Goal: Task Accomplishment & Management: Use online tool/utility

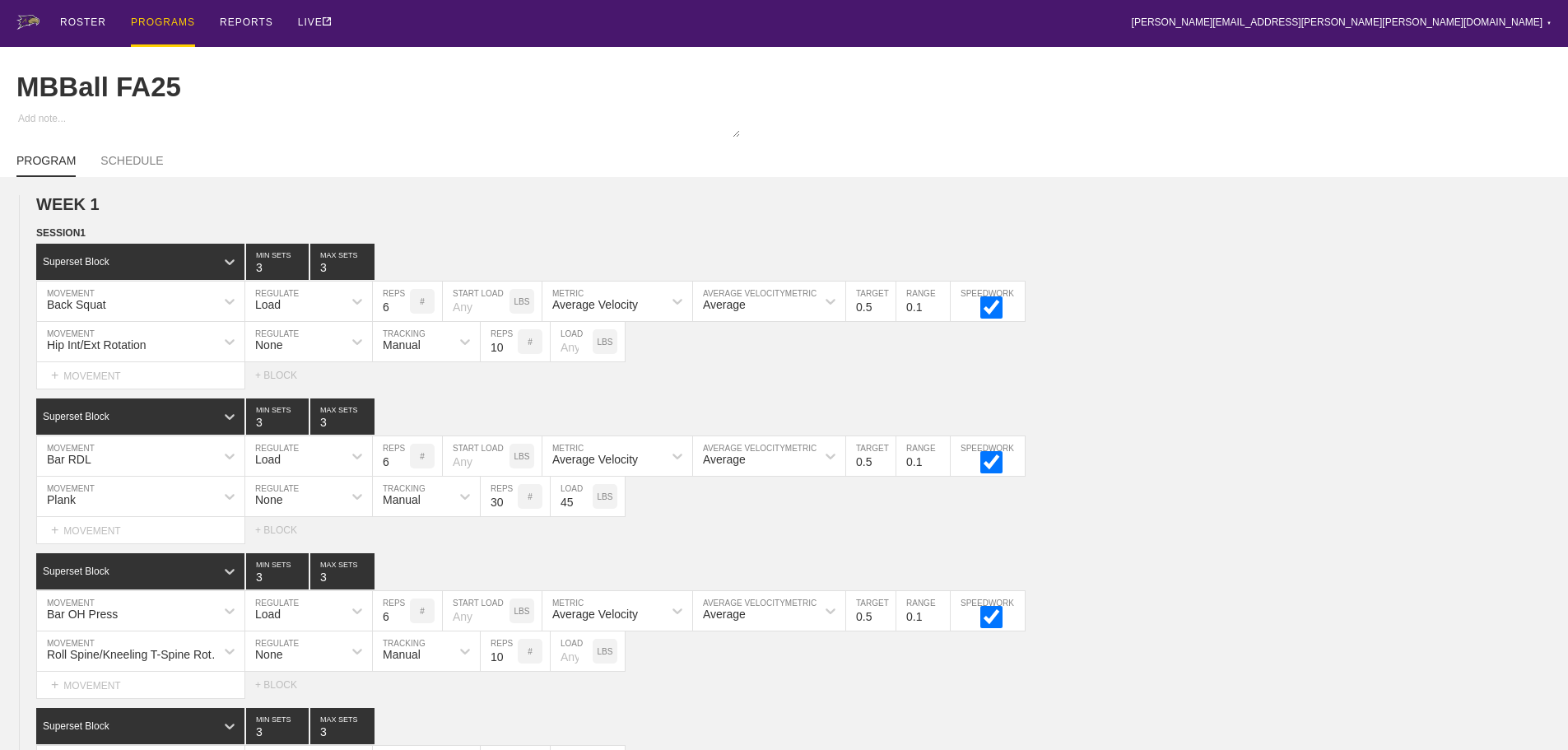
click at [164, 18] on div "PROGRAMS" at bounding box center [163, 23] width 65 height 46
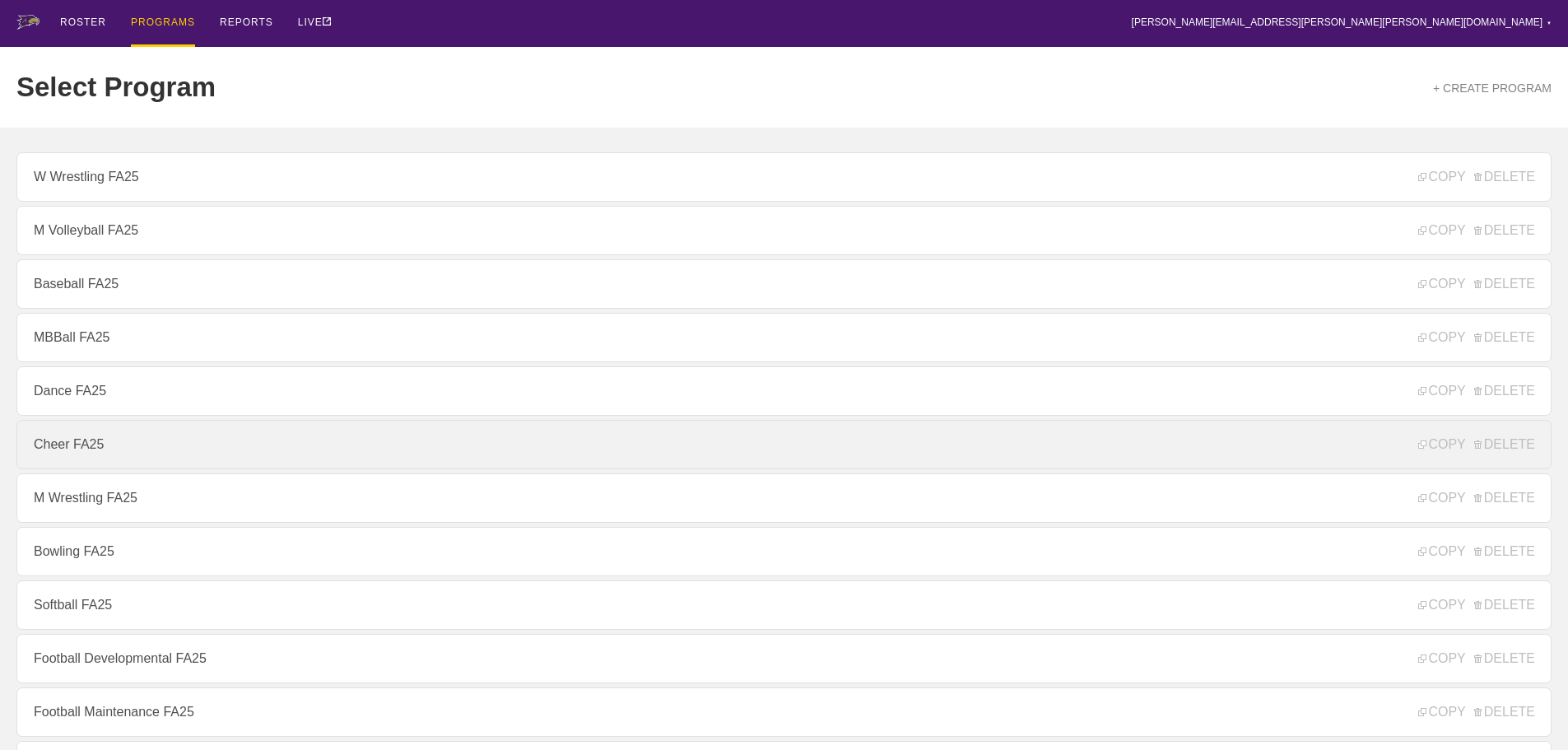
click at [77, 449] on link "Cheer FA25" at bounding box center [784, 443] width 1535 height 49
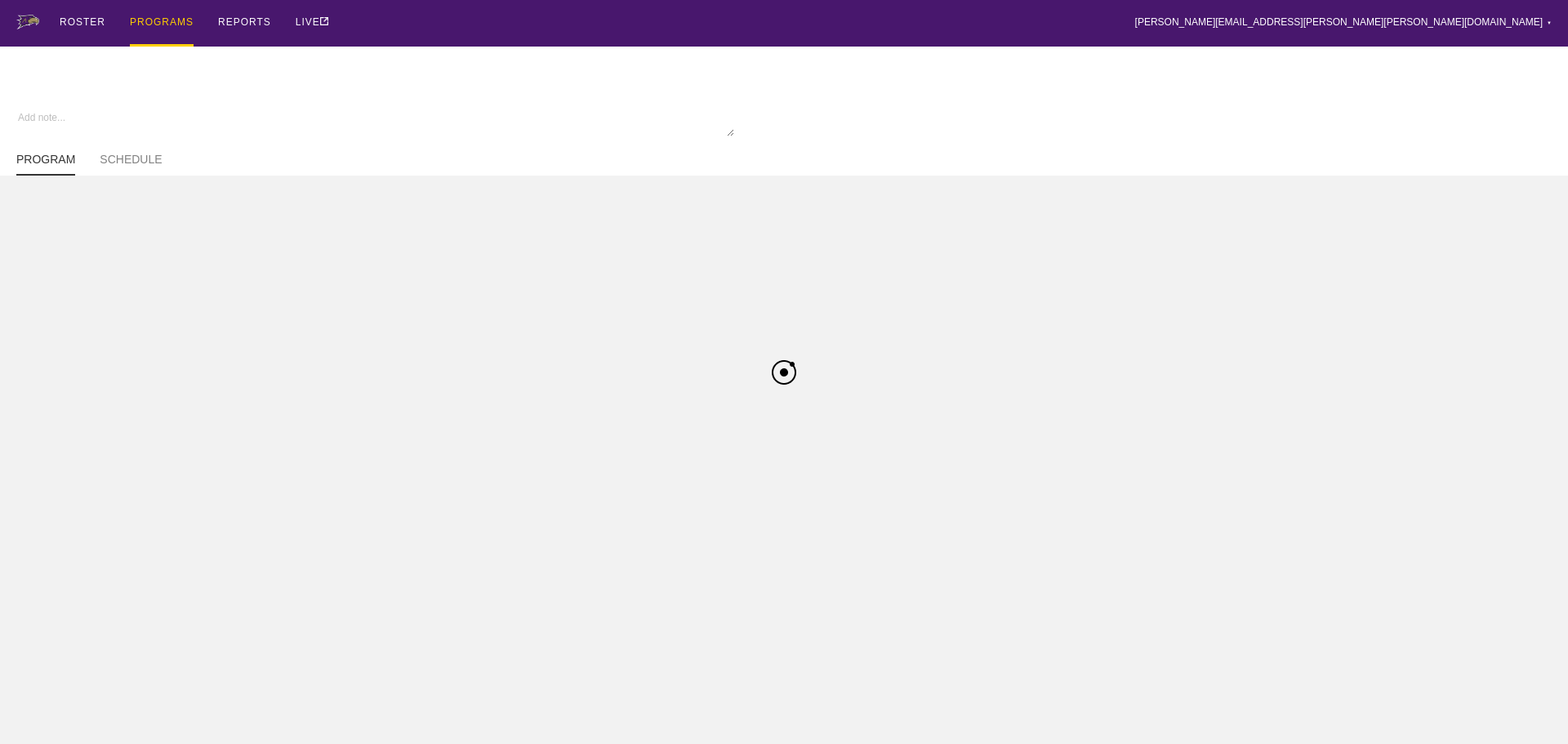
type textarea "x"
type input "Cheer FA25"
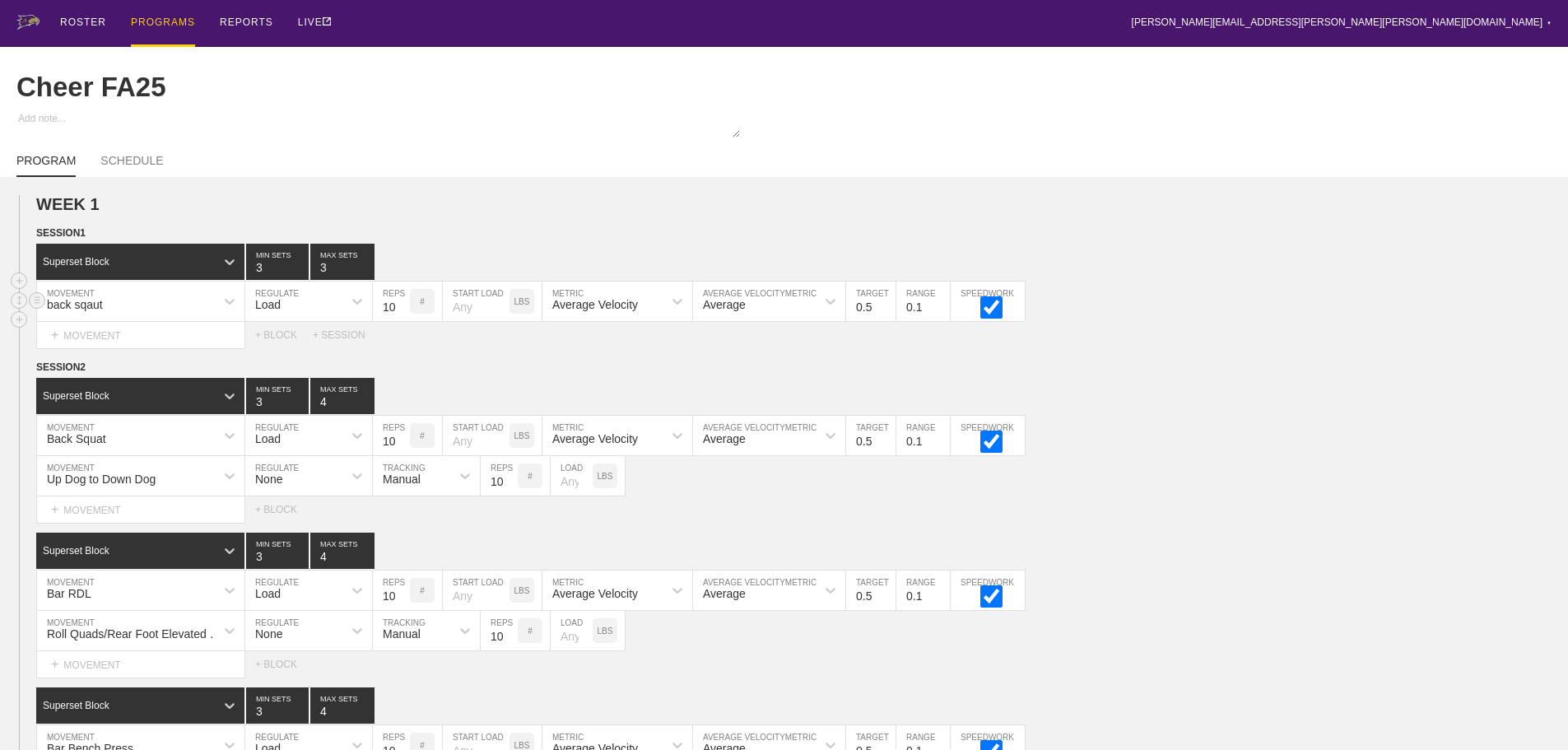
click at [152, 315] on div "back sqaut" at bounding box center [126, 301] width 177 height 28
type input "back sq"
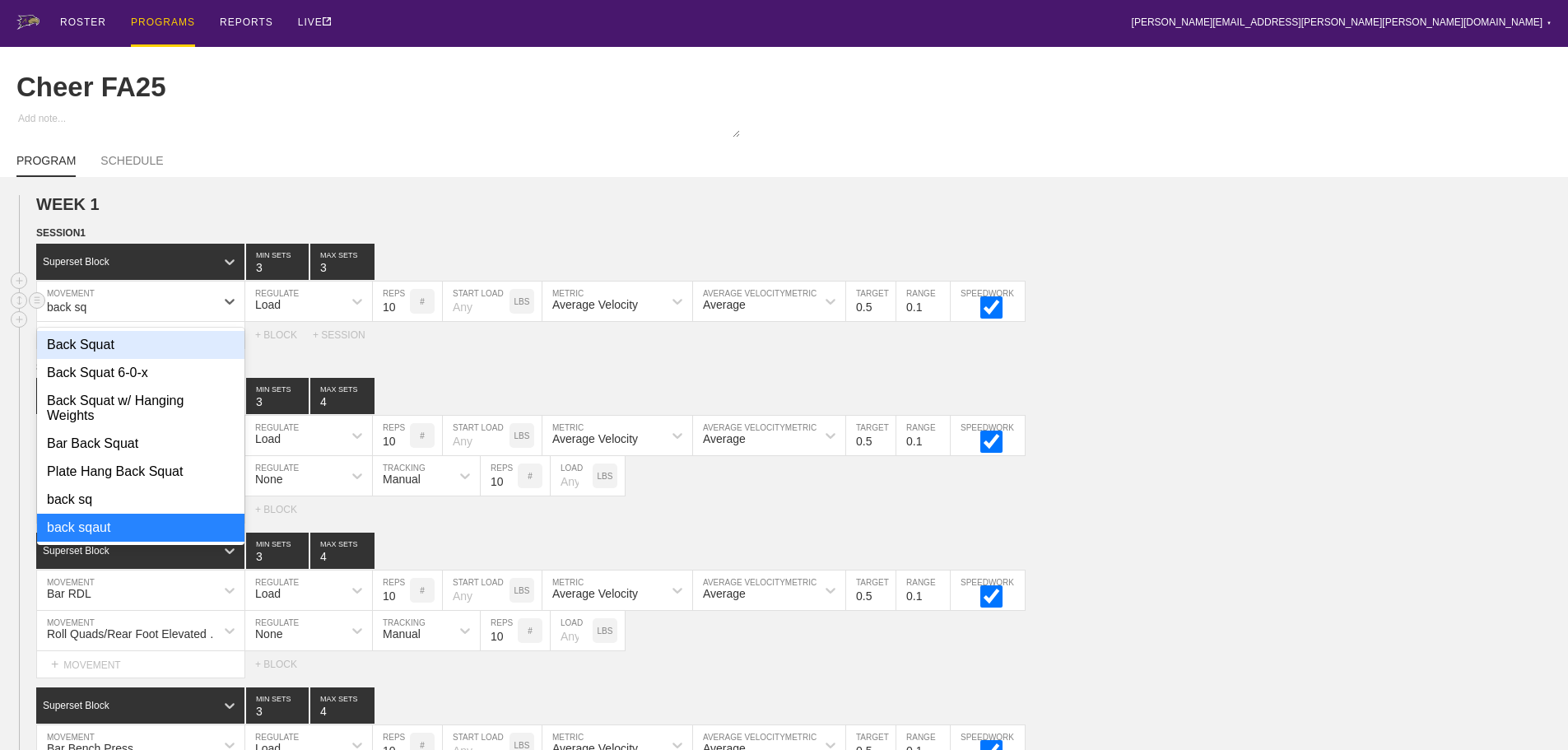
click at [109, 359] on div "Back Squat" at bounding box center [140, 344] width 208 height 28
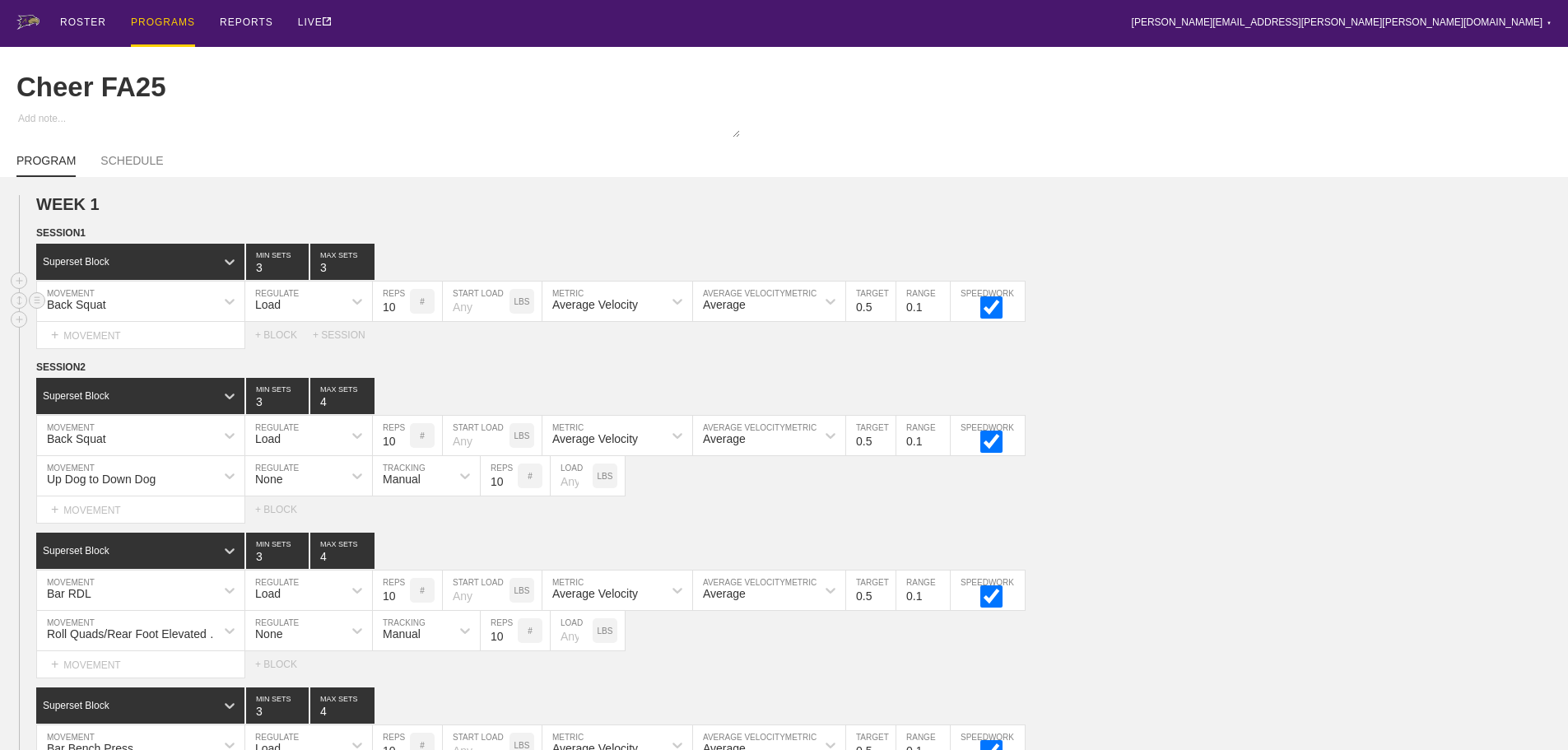
click at [820, 233] on div "WEEK 1 DUPLICATE DELETE SESSION 1 Superset Block 3 MIN SETS 3 MAX SETS DUPLICAT…" at bounding box center [784, 592] width 1568 height 792
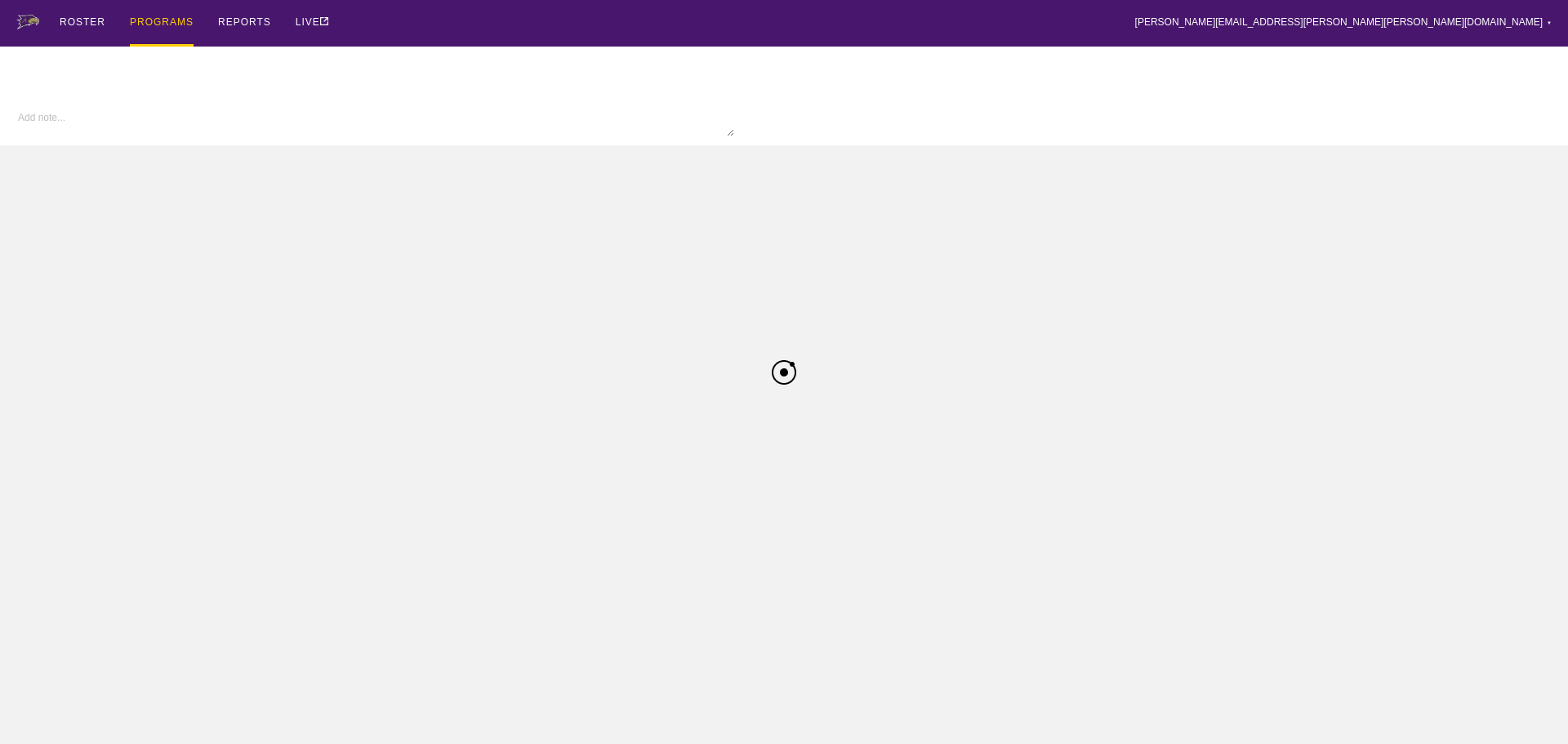
type textarea "x"
type input "Cheer FA25"
type textarea "x"
type input "Cheer FA25"
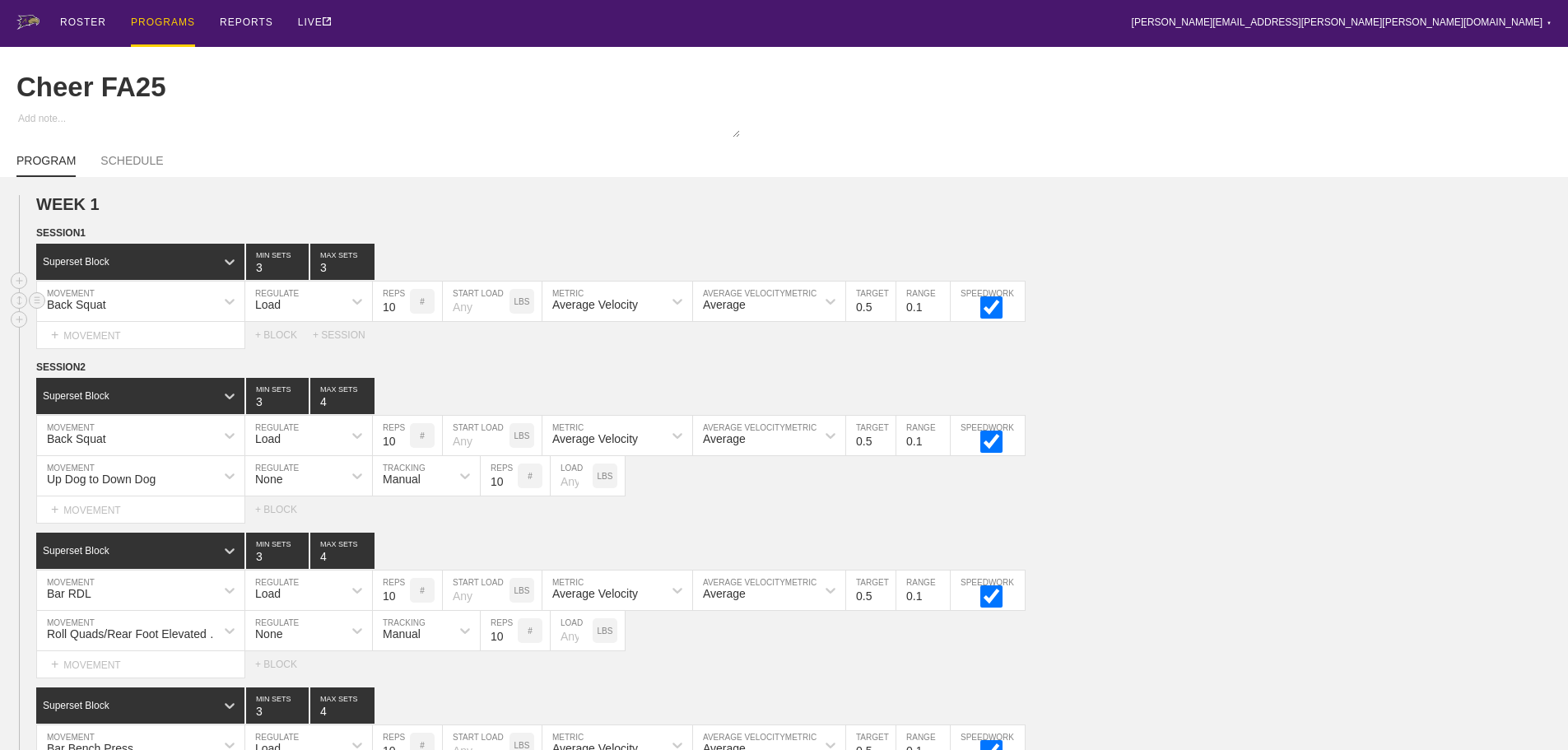
click at [1260, 320] on div "Back Squat MOVEMENT Load REGULATE 10 REPS # START LOAD LBS Average Velocity MET…" at bounding box center [784, 301] width 1568 height 40
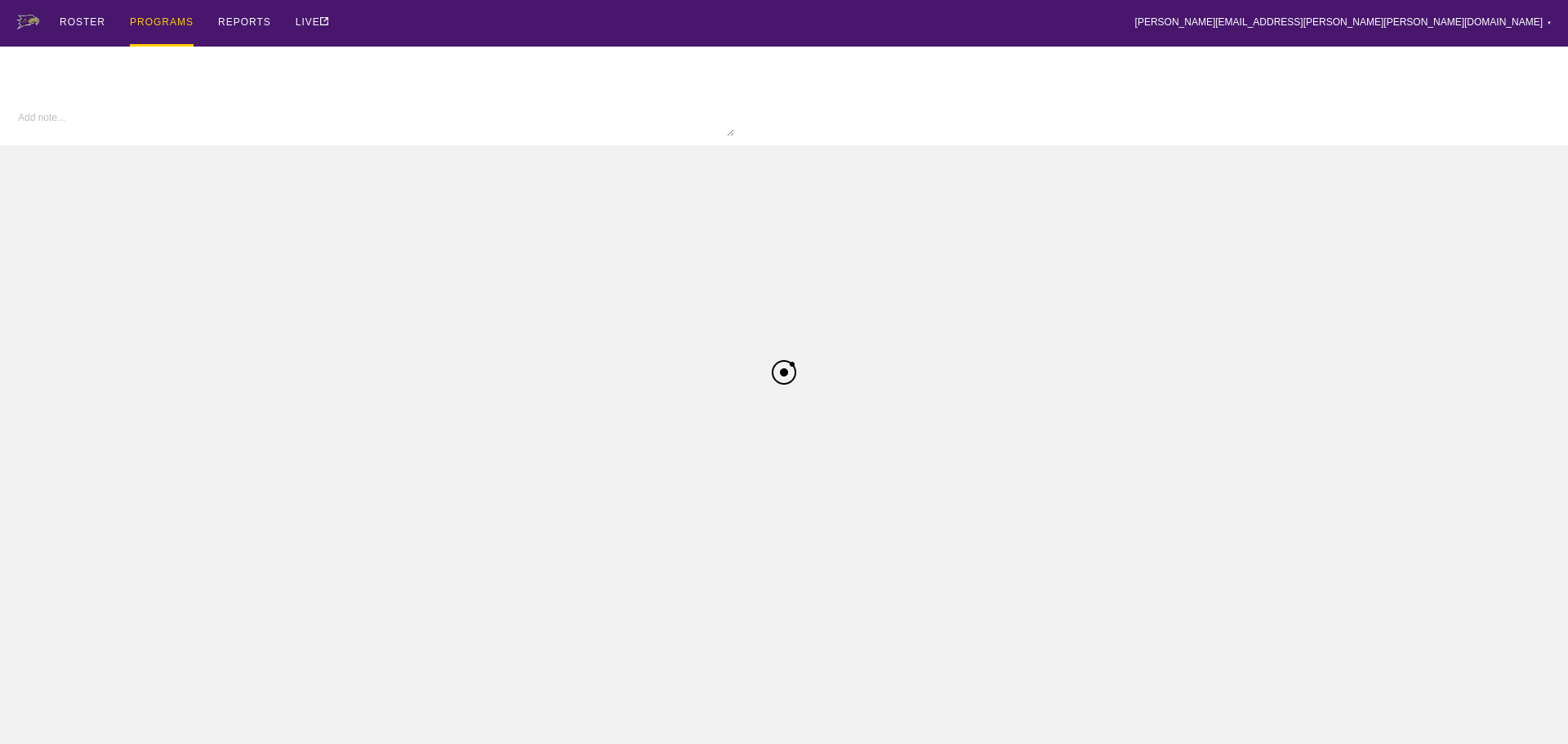
type textarea "x"
type input "Cheer FA25"
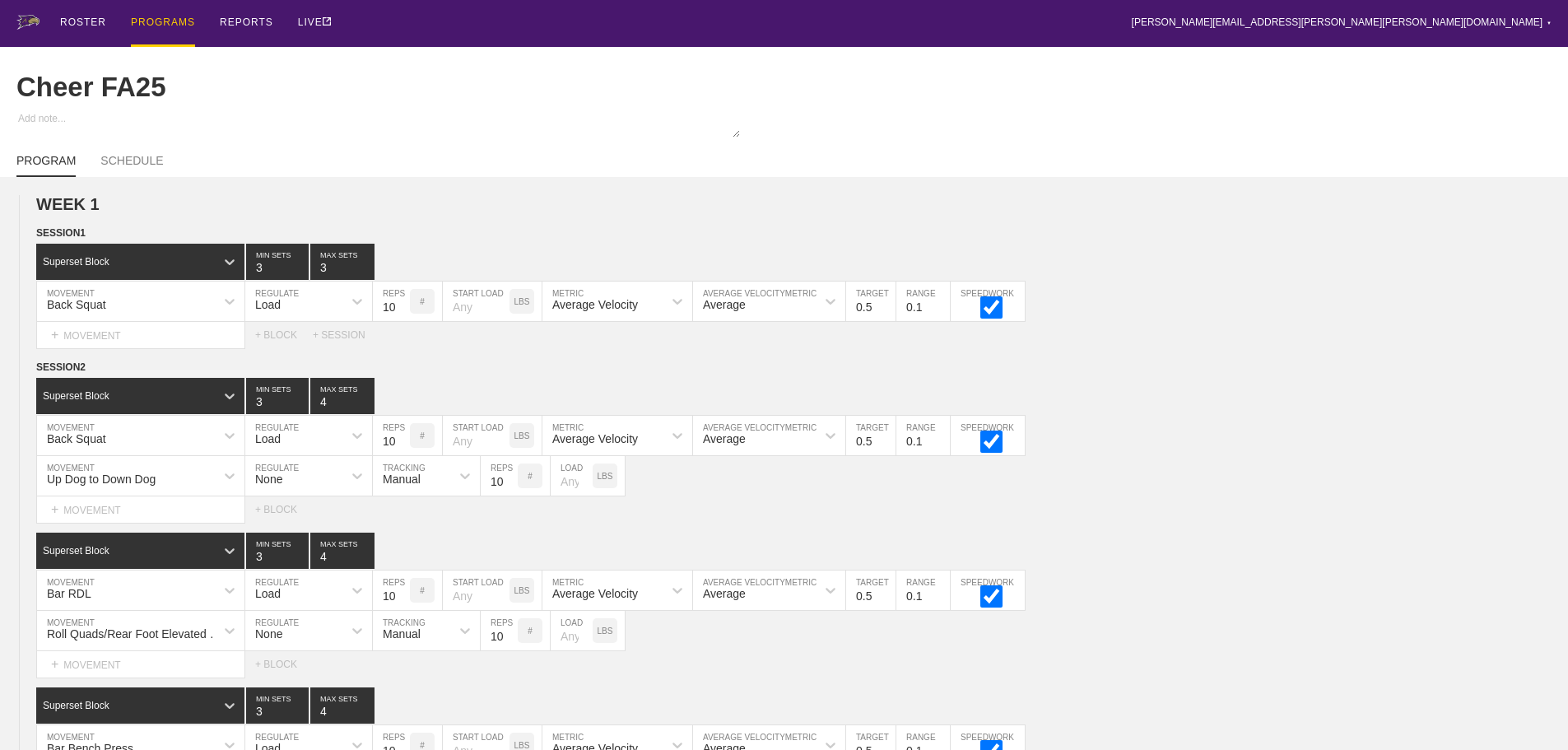
click at [761, 11] on div "ROSTER PROGRAMS REPORTS LIVE [PERSON_NAME][EMAIL_ADDRESS][PERSON_NAME][PERSON_N…" at bounding box center [784, 23] width 1535 height 46
